Goal: Information Seeking & Learning: Learn about a topic

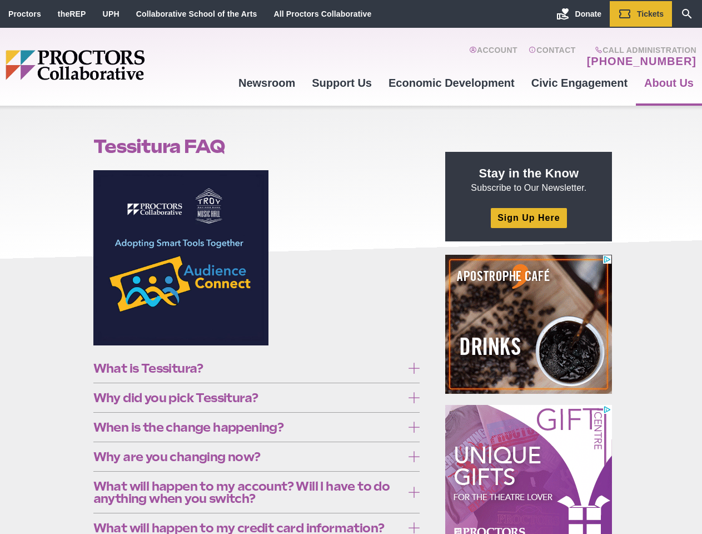
click at [351, 267] on figure at bounding box center [256, 262] width 327 height 184
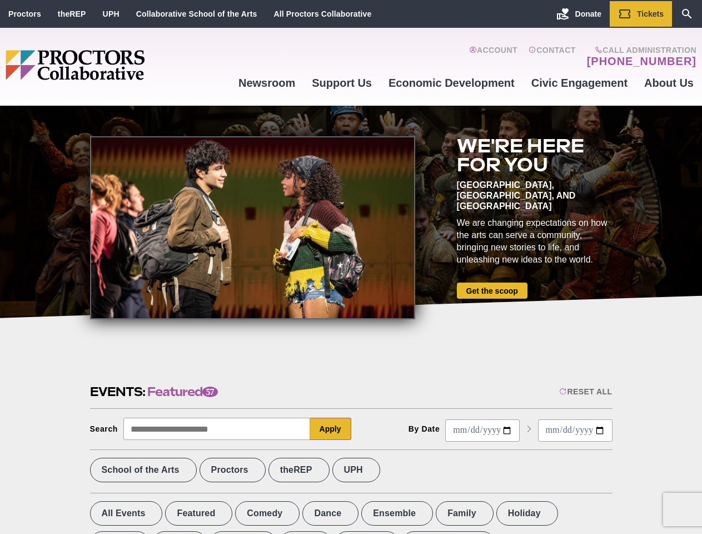
click at [351, 267] on div at bounding box center [252, 227] width 325 height 183
click at [585, 392] on div "Reset All" at bounding box center [586, 391] width 53 height 9
click at [331, 429] on button "Apply" at bounding box center [330, 429] width 41 height 22
